Goal: Information Seeking & Learning: Learn about a topic

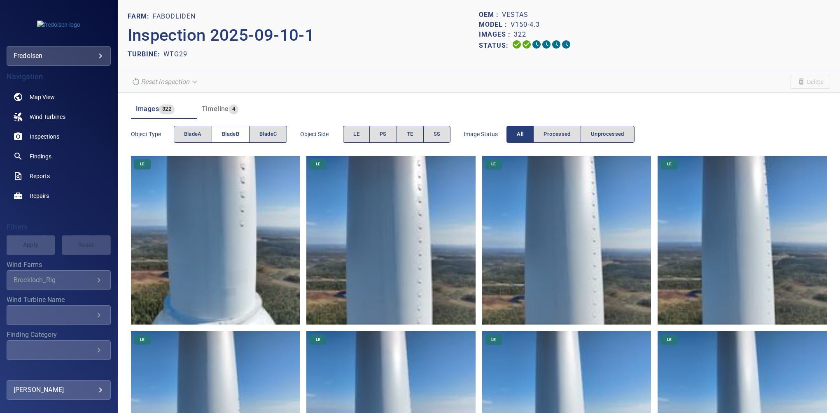
click at [233, 134] on span "bladeB" at bounding box center [230, 134] width 17 height 9
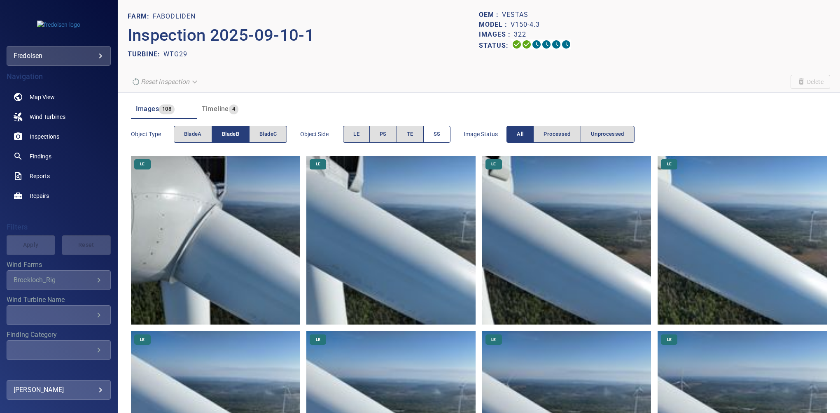
click at [433, 139] on button "SS" at bounding box center [437, 134] width 28 height 17
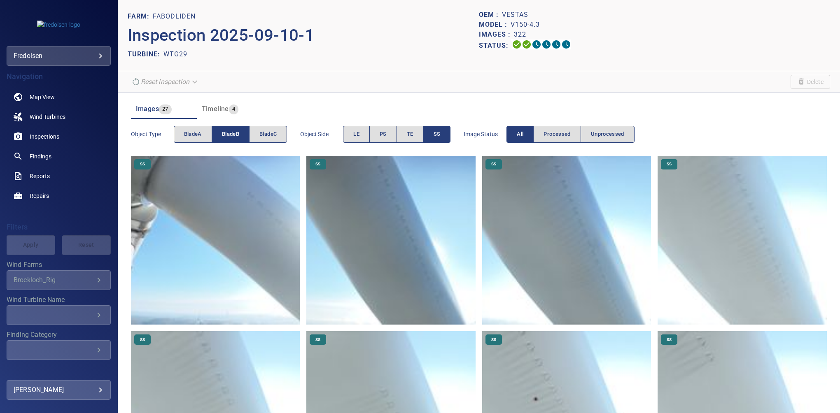
click at [441, 131] on button "SS" at bounding box center [437, 134] width 28 height 17
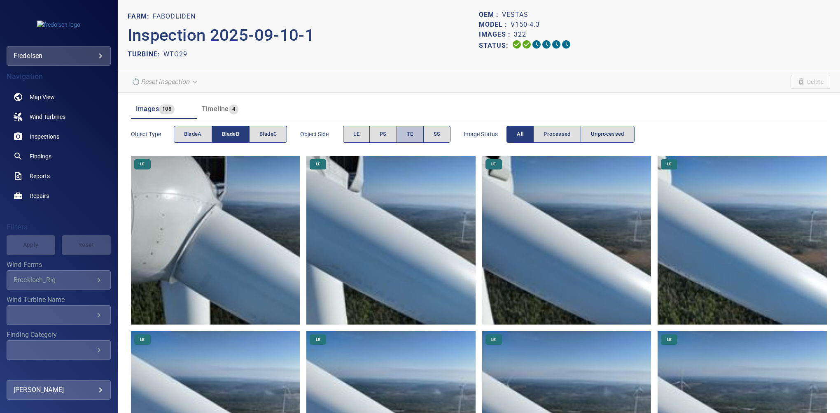
click at [416, 136] on button "TE" at bounding box center [410, 134] width 27 height 17
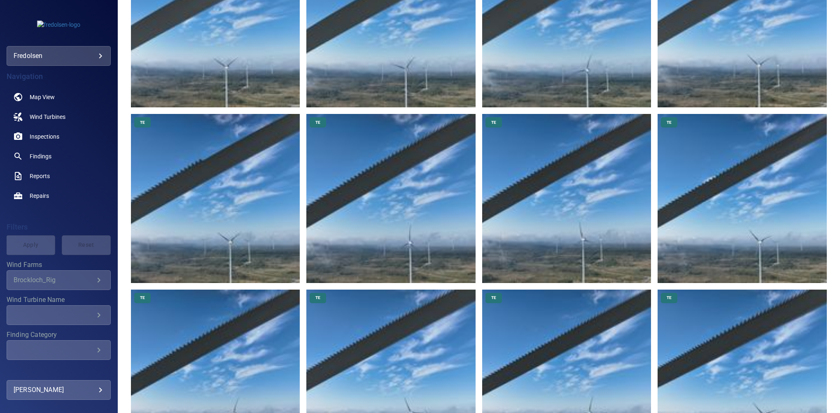
scroll to position [927, 0]
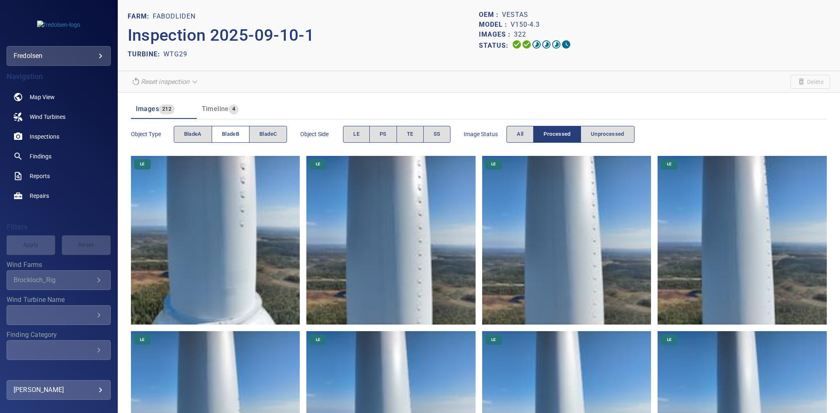
click at [238, 133] on span "bladeB" at bounding box center [230, 134] width 17 height 9
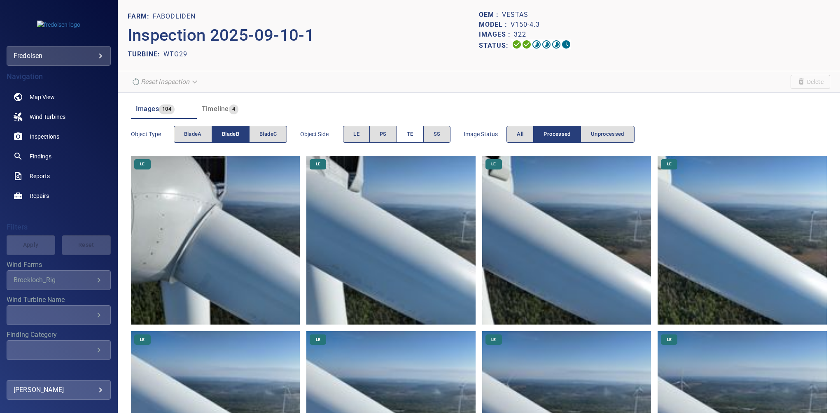
click at [409, 137] on span "TE" at bounding box center [410, 134] width 7 height 9
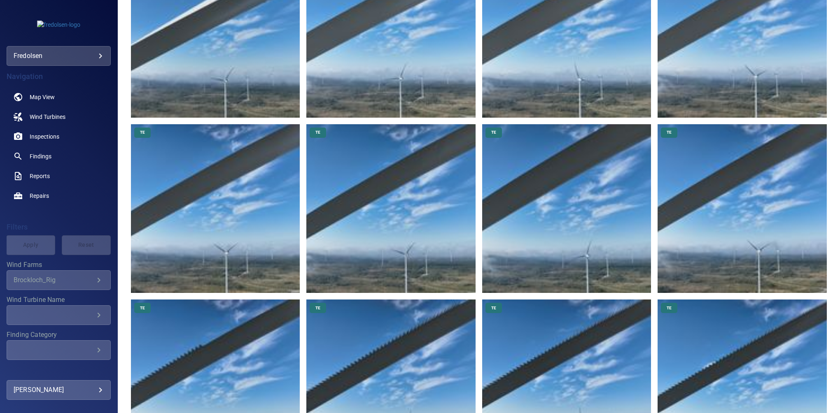
scroll to position [801, 0]
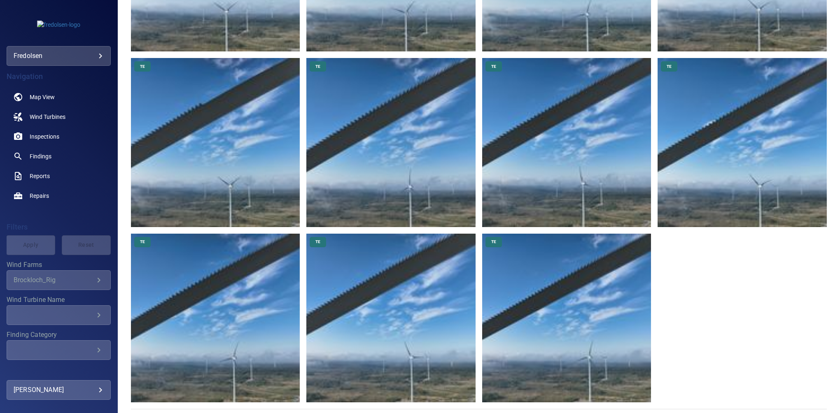
click at [568, 310] on img at bounding box center [566, 318] width 169 height 169
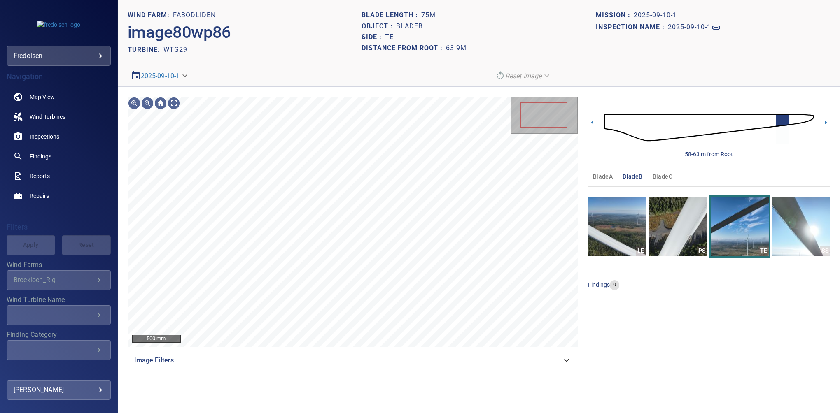
click at [559, 354] on div "Image Filters" at bounding box center [353, 361] width 450 height 20
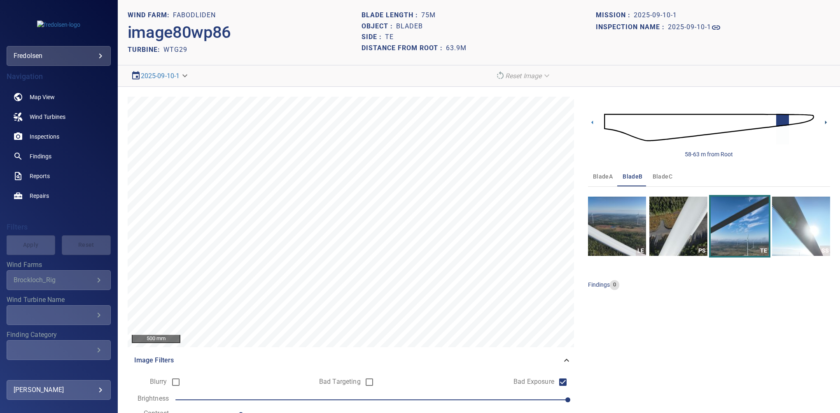
click at [825, 122] on icon at bounding box center [826, 123] width 2 height 4
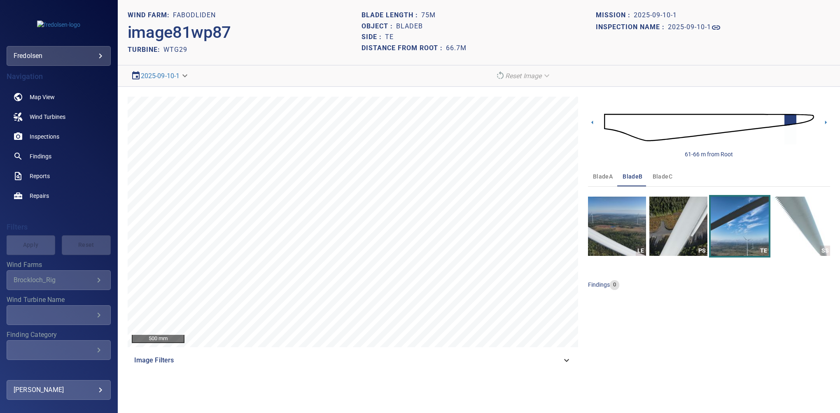
click at [558, 361] on span "Image Filters" at bounding box center [347, 361] width 427 height 10
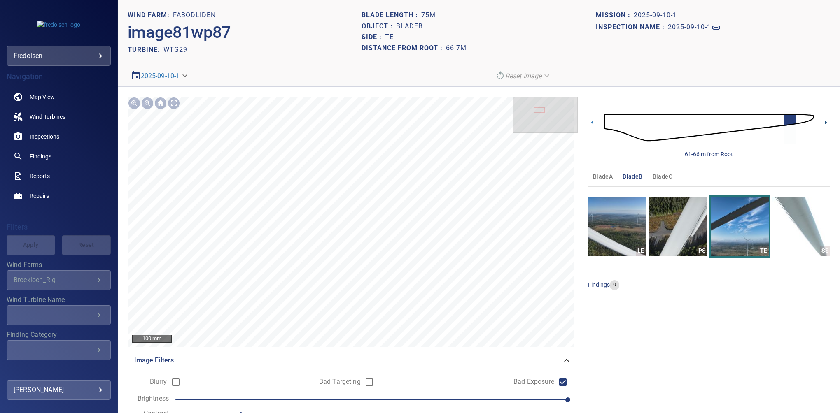
click at [822, 121] on icon at bounding box center [826, 122] width 9 height 9
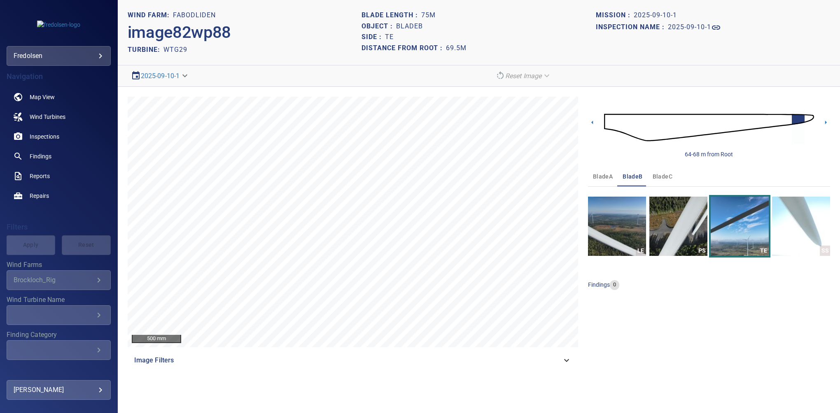
click at [563, 361] on icon at bounding box center [567, 361] width 10 height 10
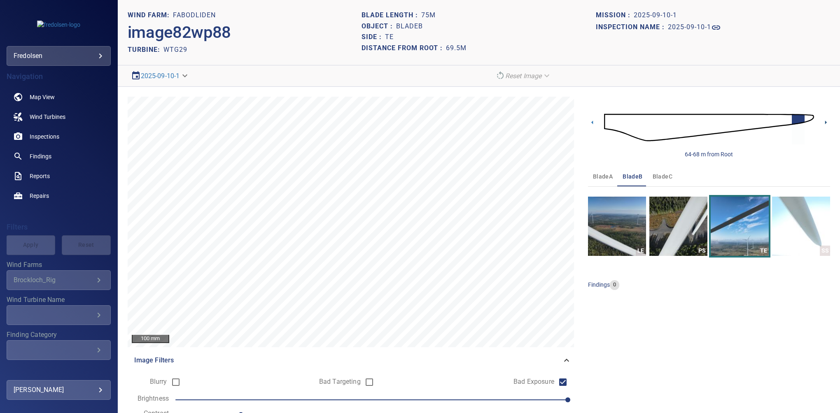
click at [822, 122] on icon at bounding box center [826, 122] width 9 height 9
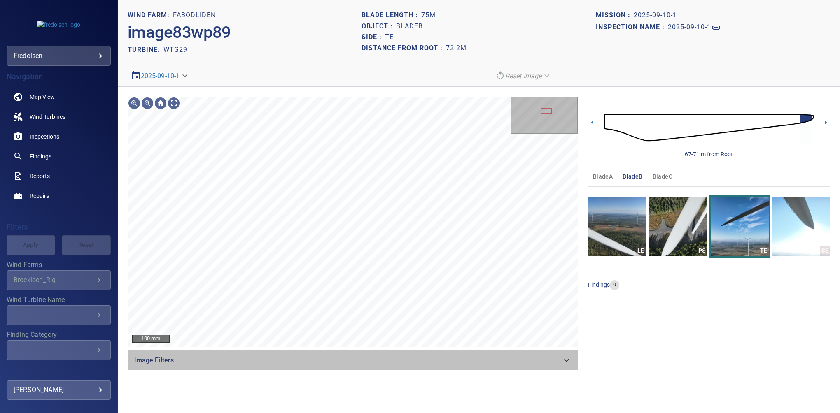
click at [558, 359] on span "Image Filters" at bounding box center [347, 361] width 427 height 10
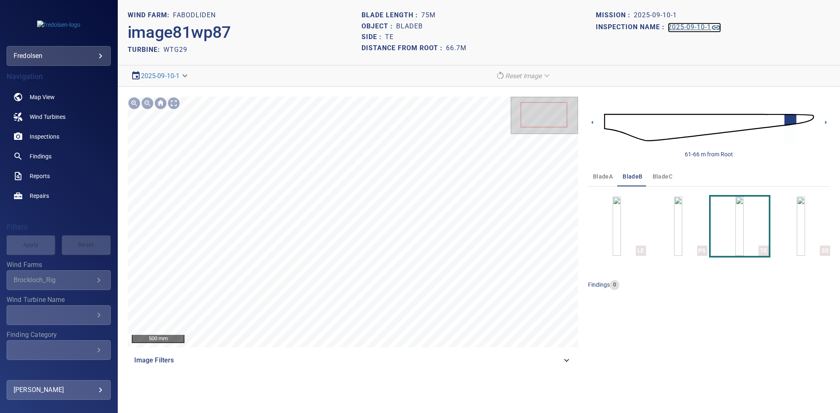
click at [693, 29] on h1 "2025-09-10-1" at bounding box center [689, 27] width 43 height 8
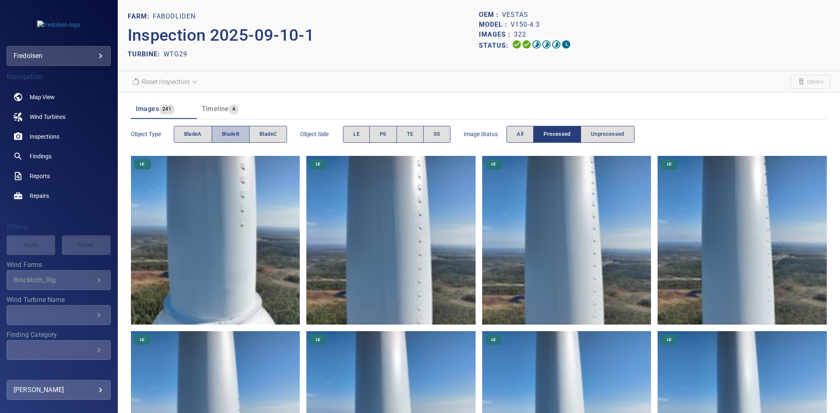
click at [227, 138] on span "bladeB" at bounding box center [230, 134] width 17 height 9
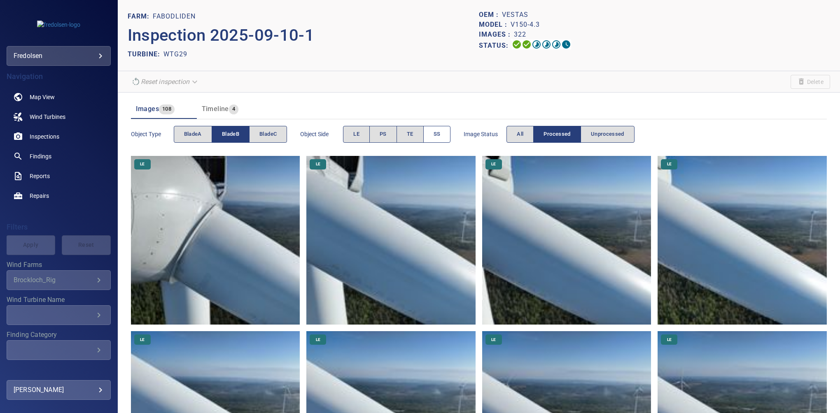
click at [434, 131] on span "SS" at bounding box center [437, 134] width 7 height 9
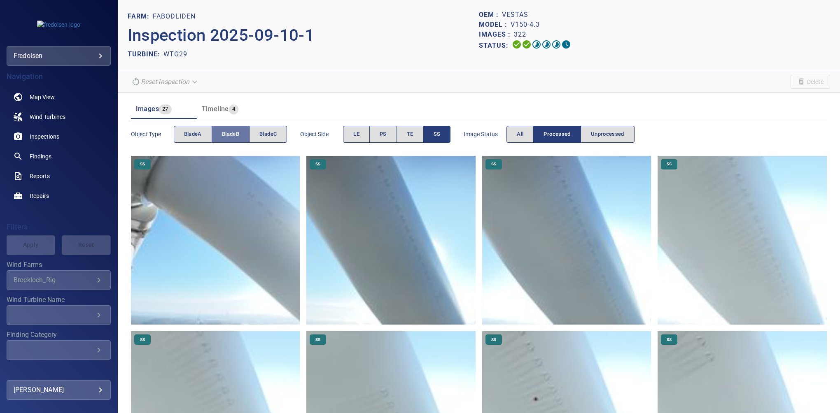
click at [238, 133] on span "bladeB" at bounding box center [230, 134] width 17 height 9
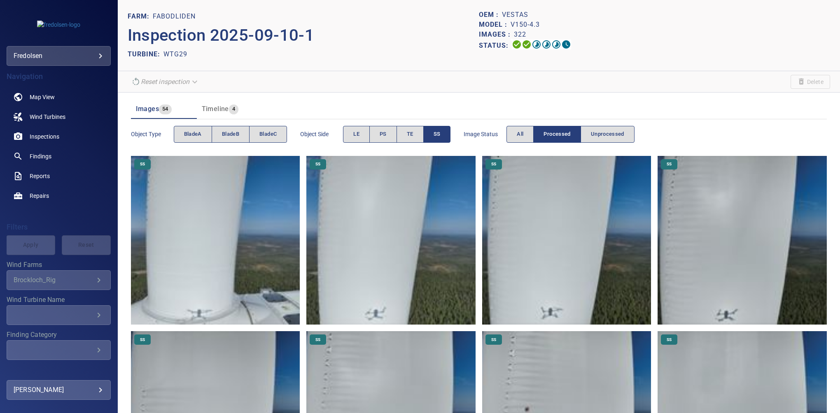
drag, startPoint x: 238, startPoint y: 133, endPoint x: 291, endPoint y: 131, distance: 53.2
click at [270, 130] on span "bladeC" at bounding box center [267, 134] width 17 height 9
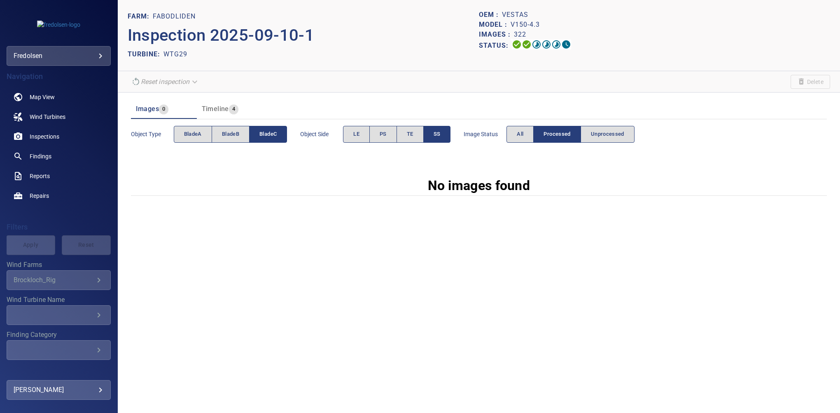
click at [430, 133] on button "SS" at bounding box center [437, 134] width 28 height 17
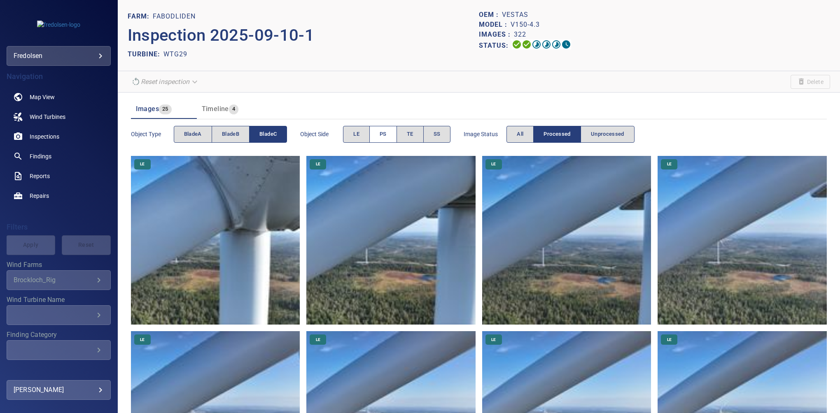
click at [386, 137] on span "PS" at bounding box center [383, 134] width 7 height 9
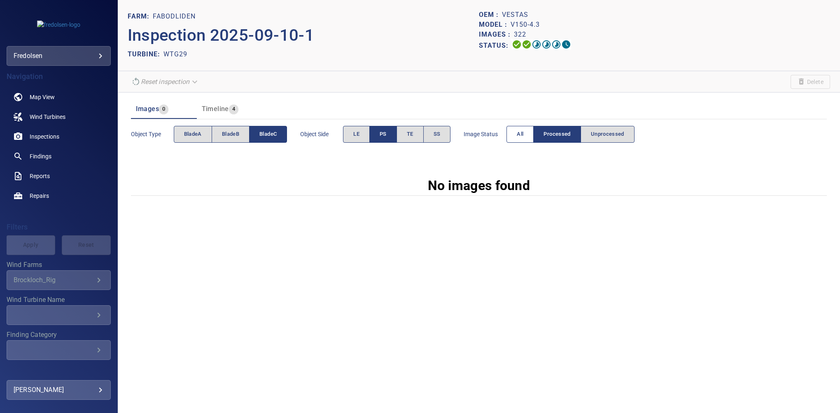
click at [513, 133] on button "All" at bounding box center [519, 134] width 27 height 17
